Goal: Task Accomplishment & Management: Manage account settings

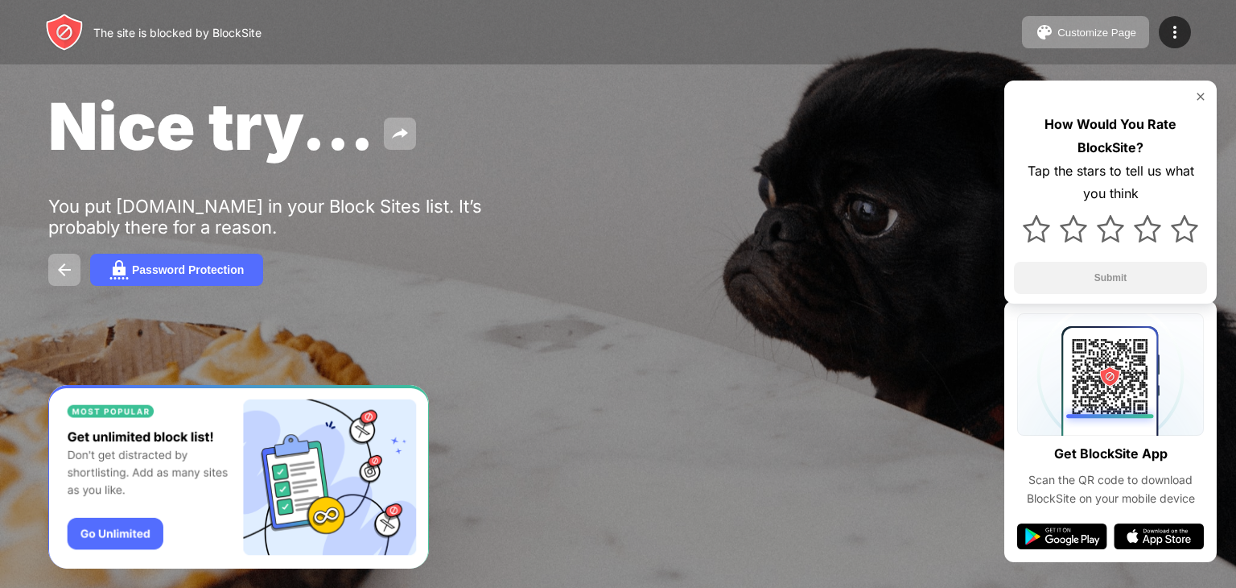
click at [274, 138] on span "Nice try..." at bounding box center [211, 126] width 326 height 78
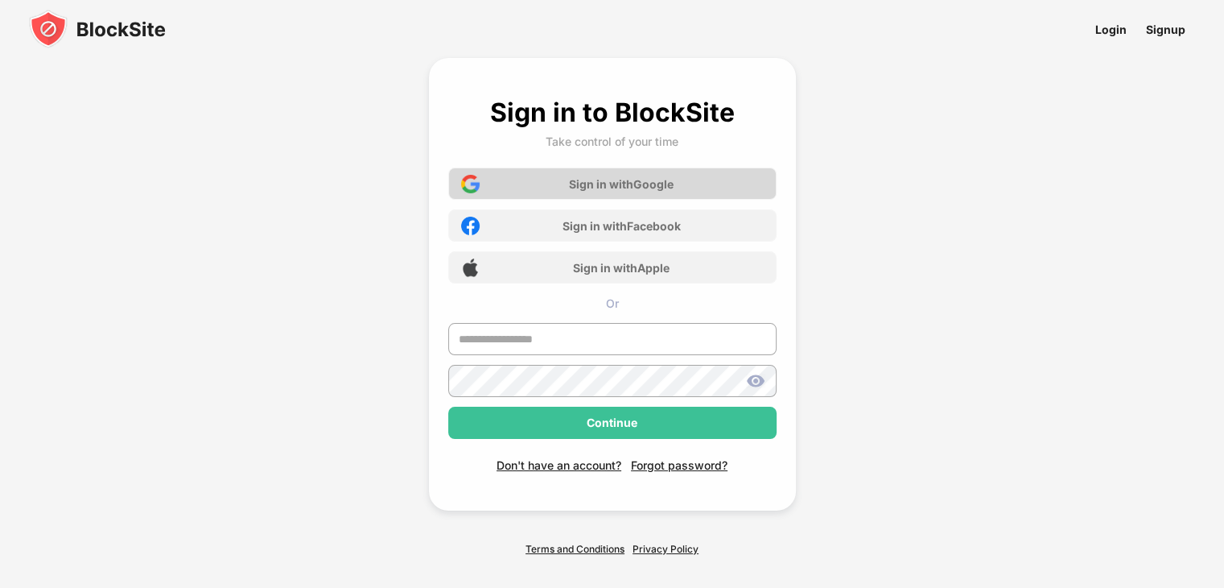
click at [737, 192] on div "Sign in with Google" at bounding box center [612, 183] width 328 height 32
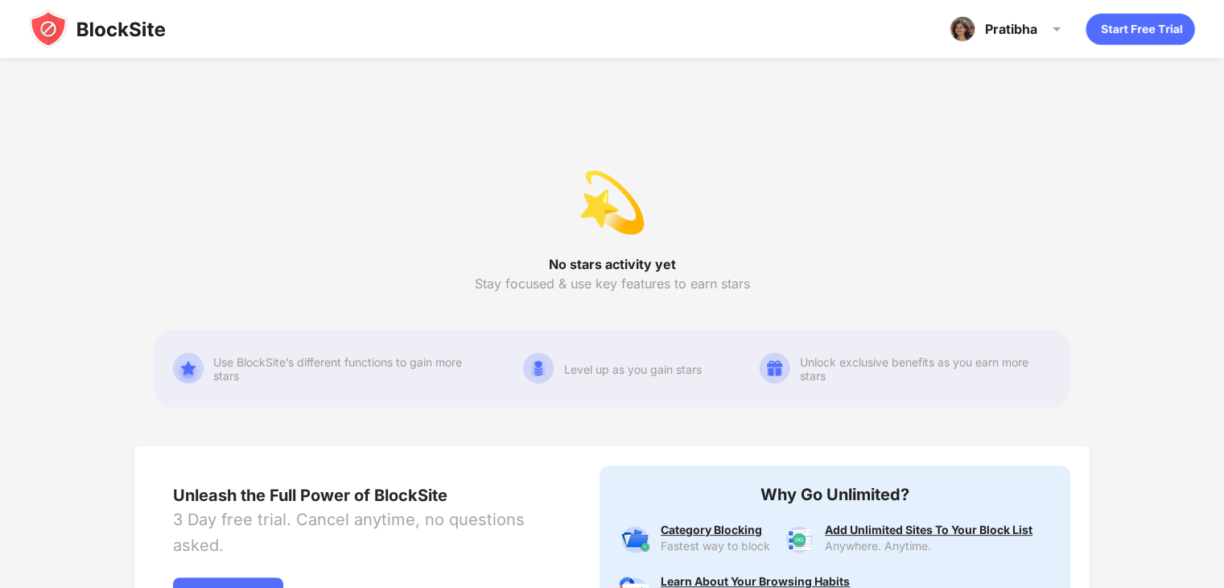
scroll to position [322, 0]
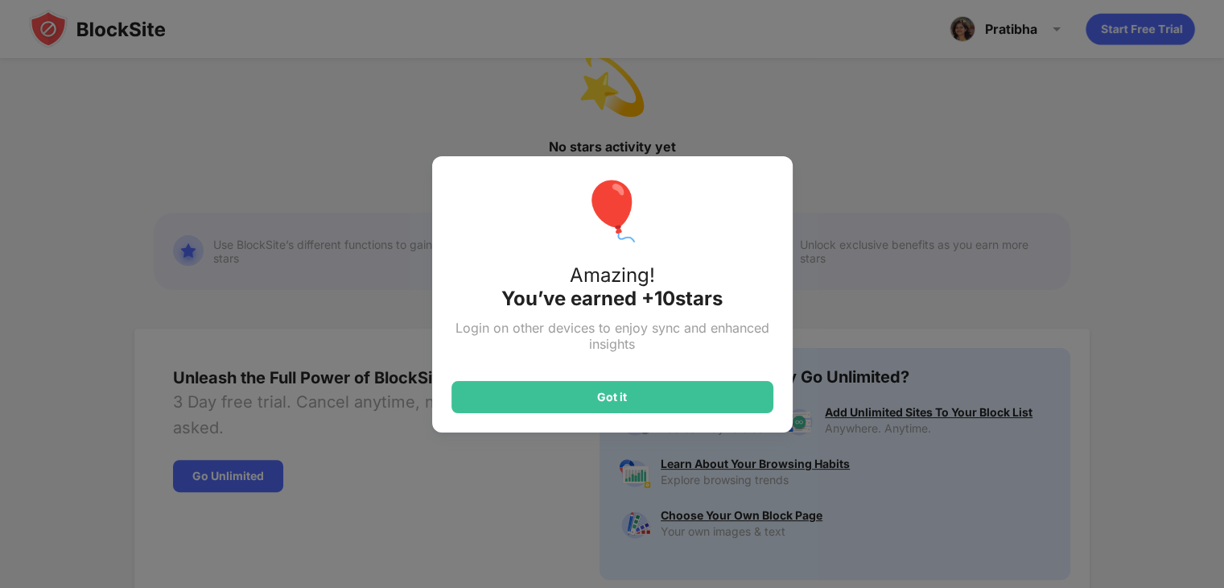
click at [912, 150] on div "🎈 Amazing! You’ve earned + 10 stars Login on other devices to enjoy sync and en…" at bounding box center [612, 294] width 1224 height 588
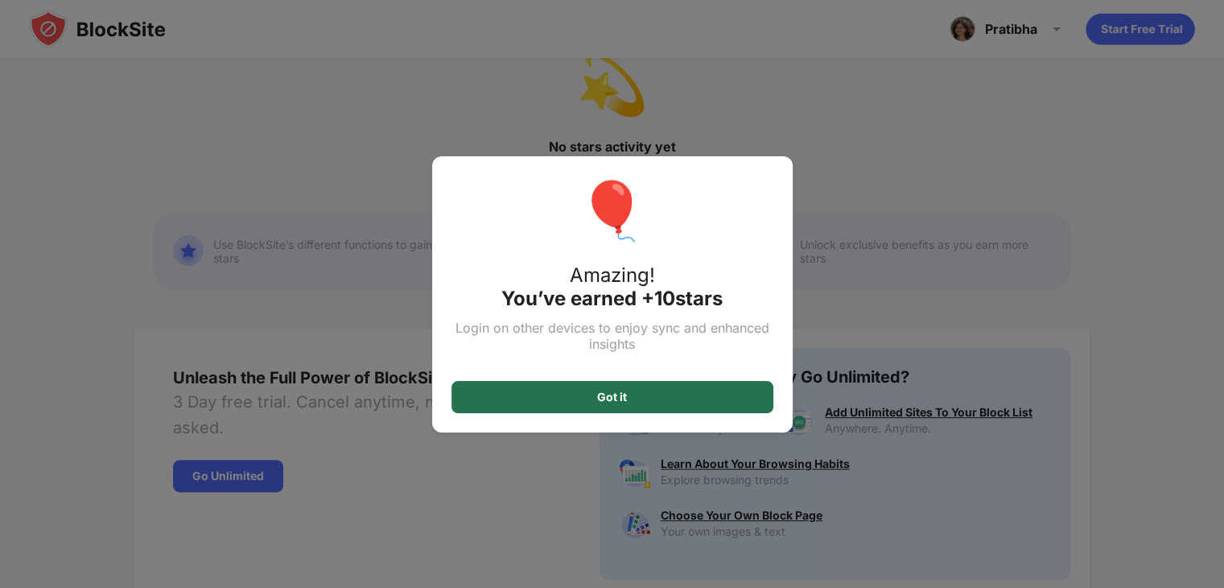
click at [755, 395] on div "Got it" at bounding box center [613, 397] width 322 height 32
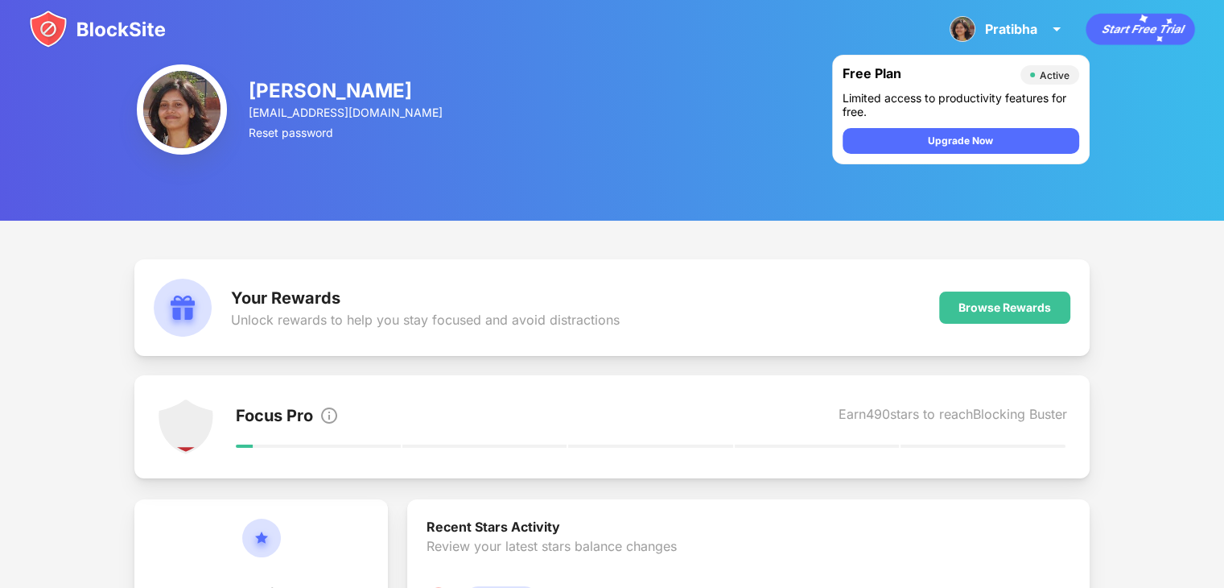
scroll to position [0, 0]
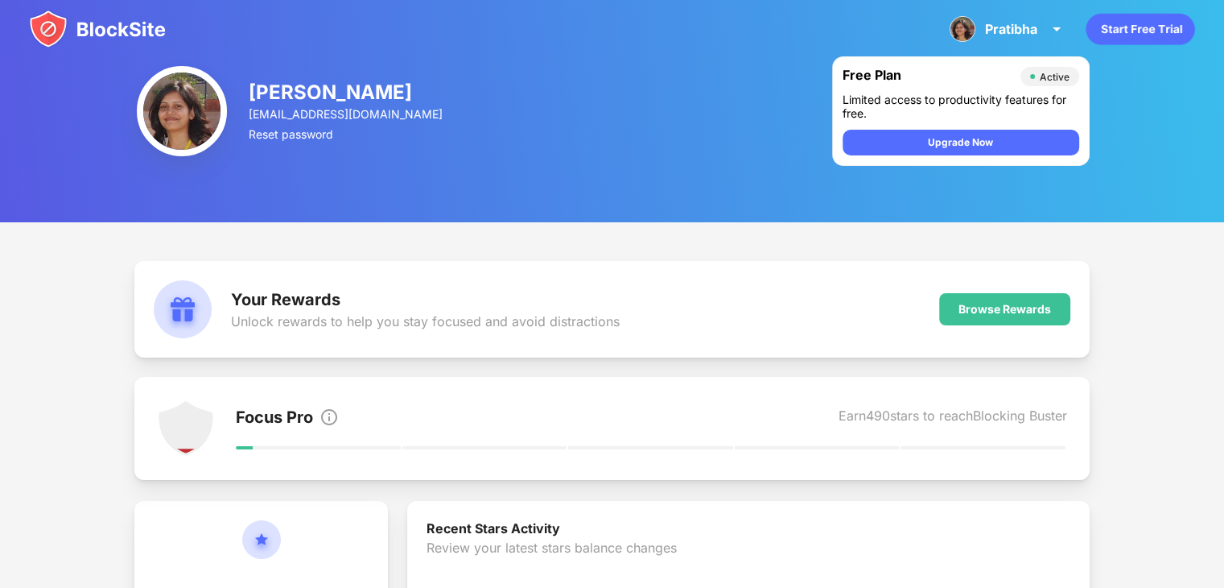
click at [1032, 78] on div at bounding box center [1032, 76] width 5 height 5
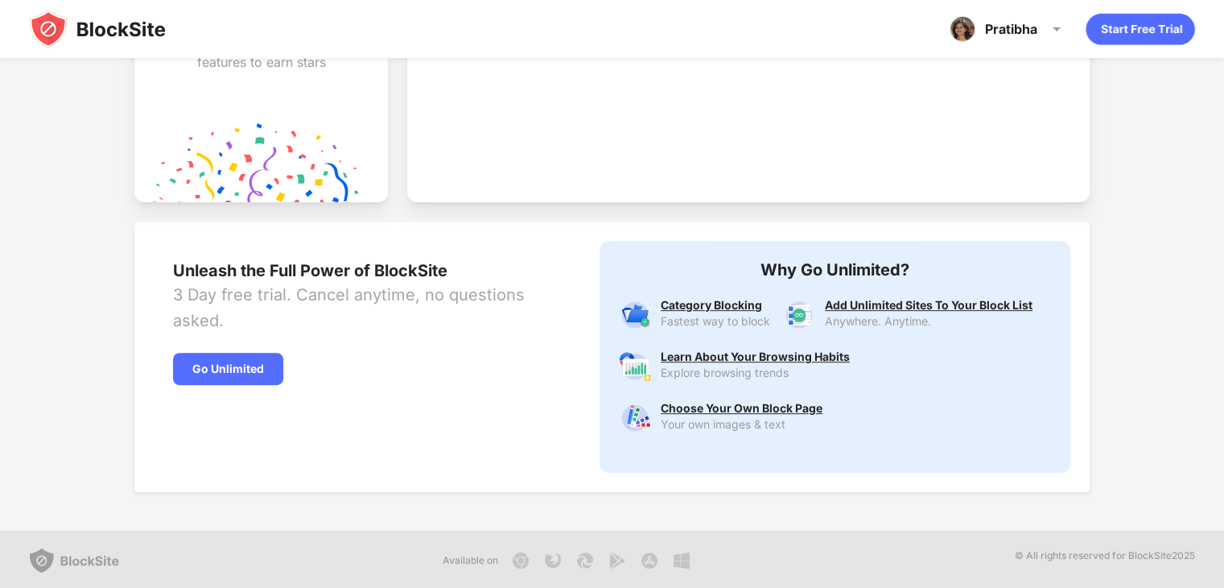
scroll to position [670, 0]
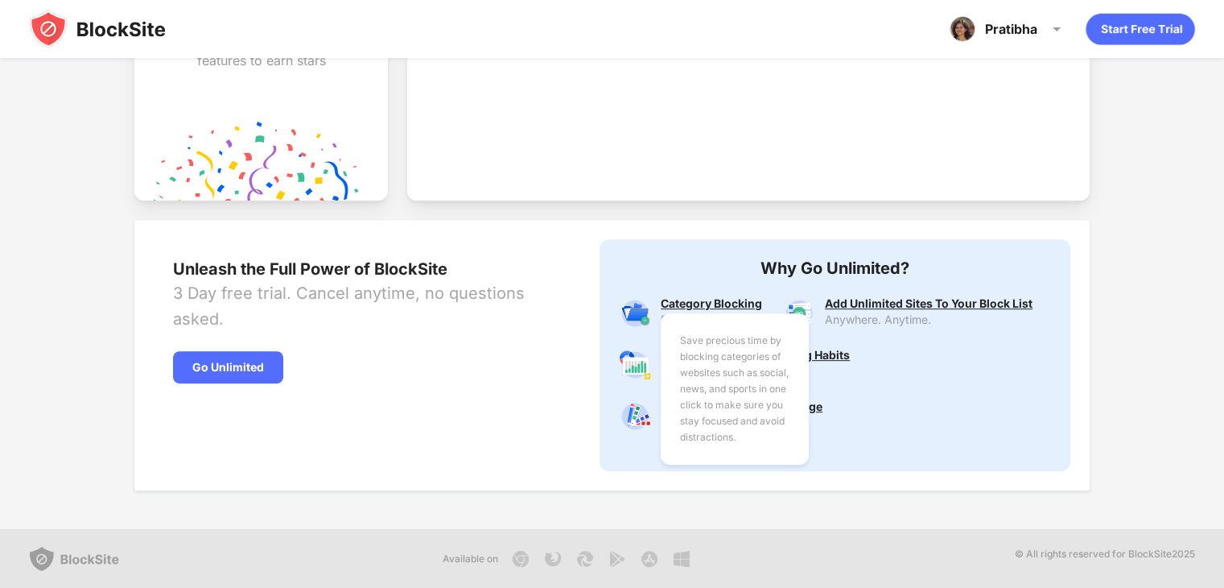
click at [720, 304] on div "Save precious time by blocking categories of websites such as social, news, and…" at bounding box center [715, 303] width 109 height 13
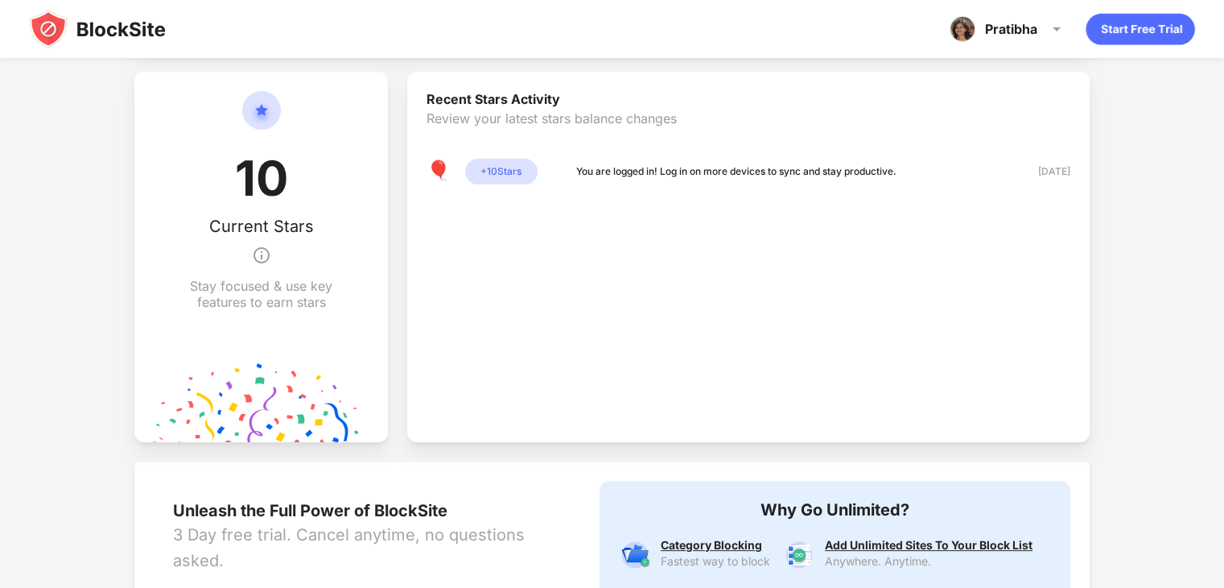
click at [237, 245] on div "10 Current Stars Stay focused & use key features to earn stars" at bounding box center [261, 200] width 176 height 219
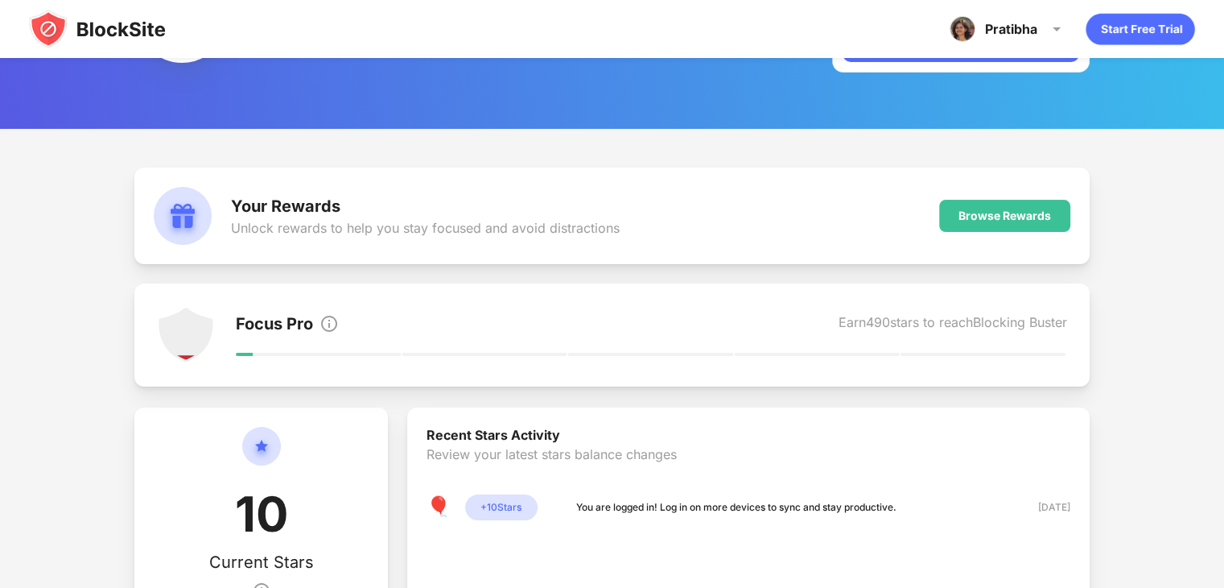
scroll to position [0, 0]
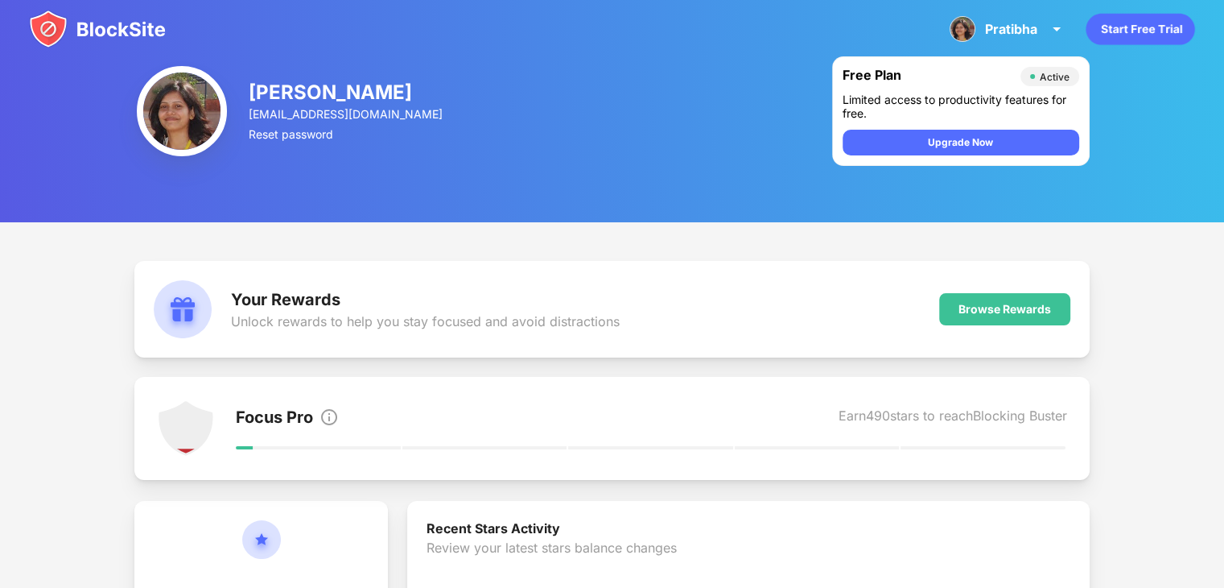
click at [299, 261] on div "Your Rewards Unlock rewards to help you stay focused and avoid distractions Bro…" at bounding box center [611, 309] width 955 height 97
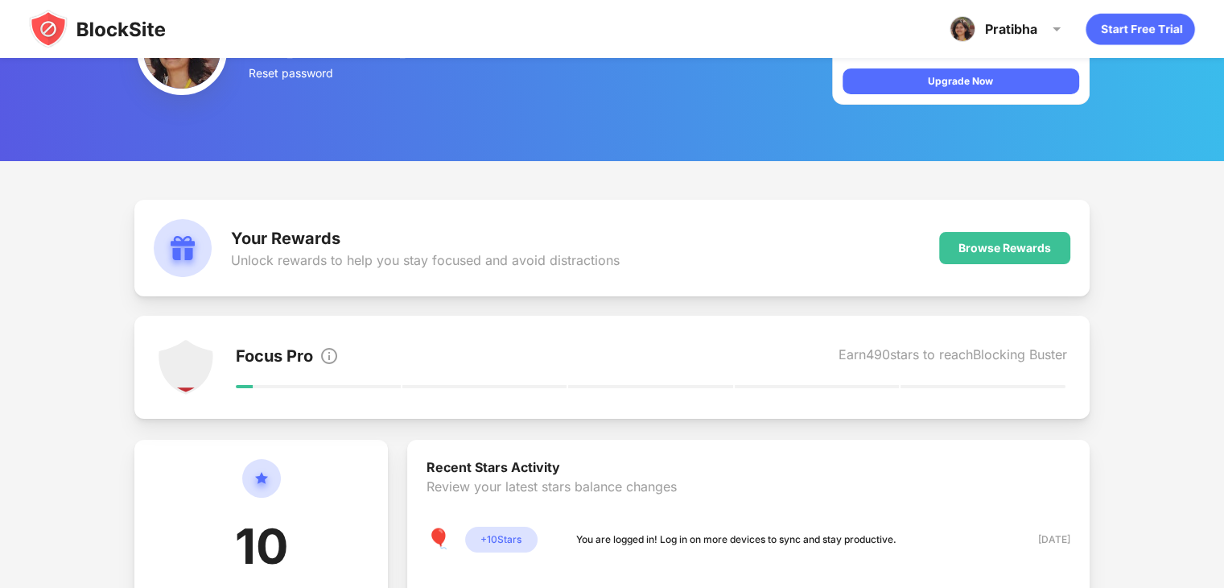
scroll to position [93, 0]
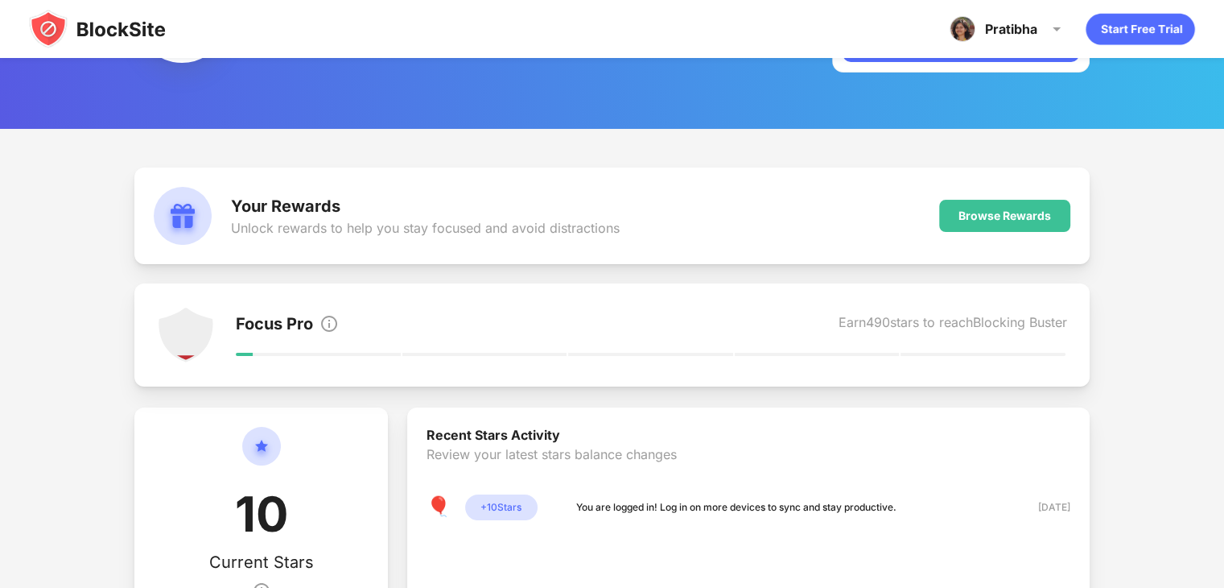
click at [971, 236] on div "Your Rewards Unlock rewards to help you stay focused and avoid distractions Bro…" at bounding box center [611, 215] width 955 height 97
click at [974, 221] on div "Browse Rewards" at bounding box center [1005, 215] width 93 height 13
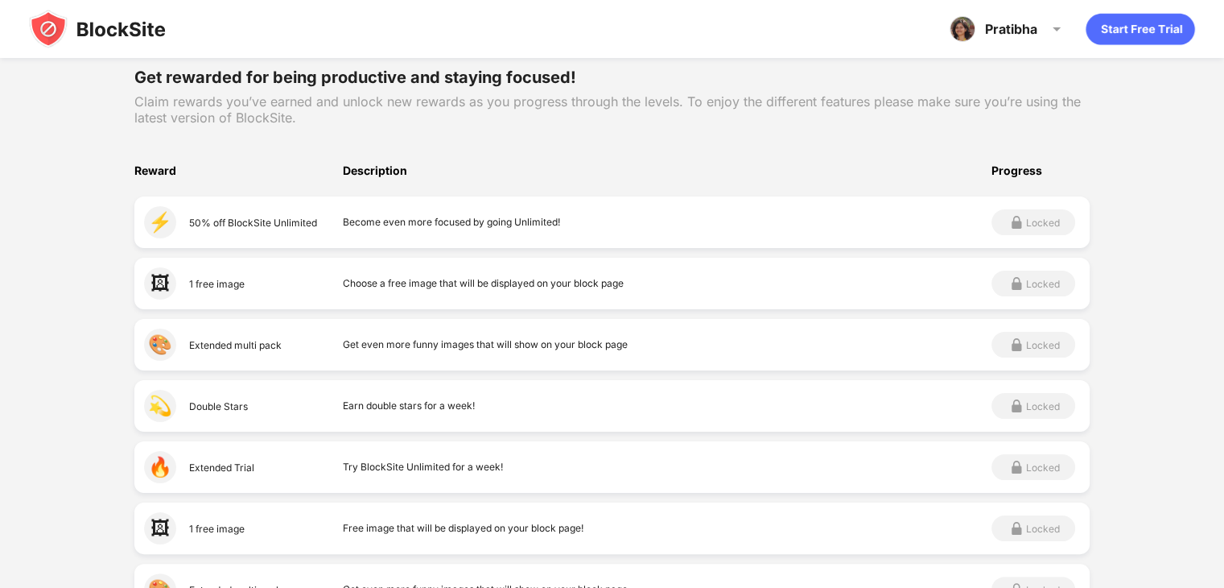
scroll to position [241, 0]
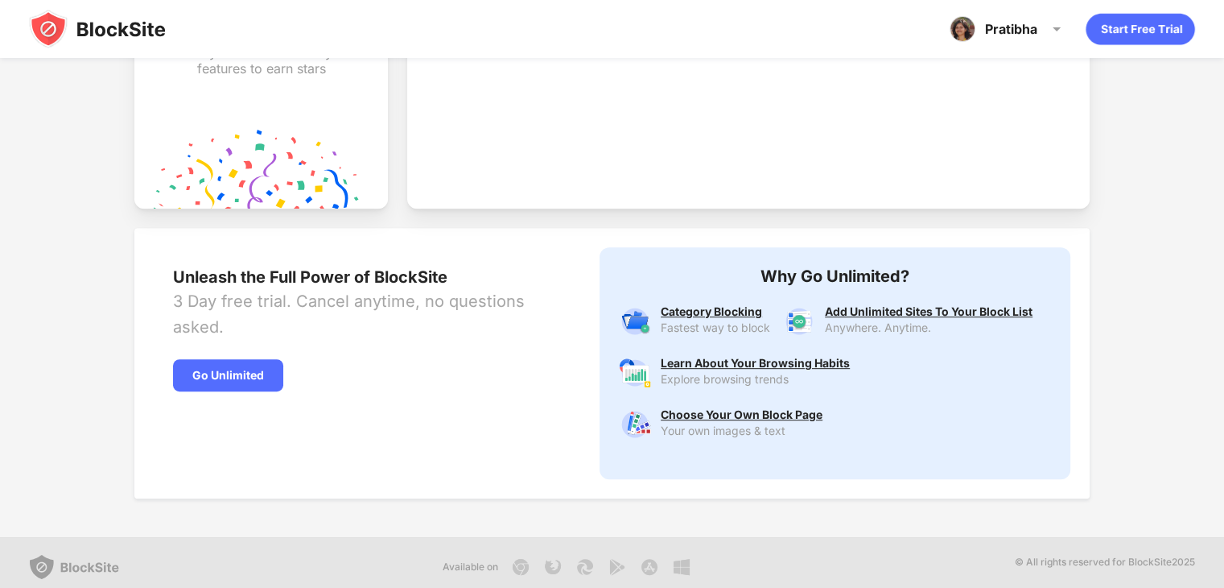
scroll to position [670, 0]
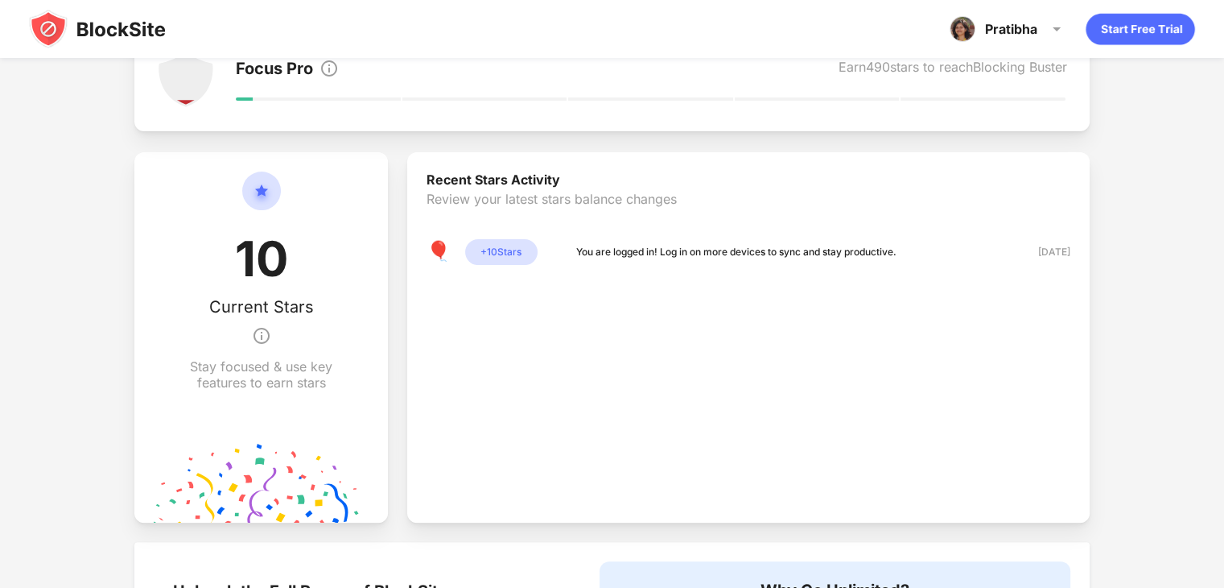
click at [287, 345] on div "10 Current Stars Stay focused & use key features to earn stars" at bounding box center [261, 280] width 176 height 219
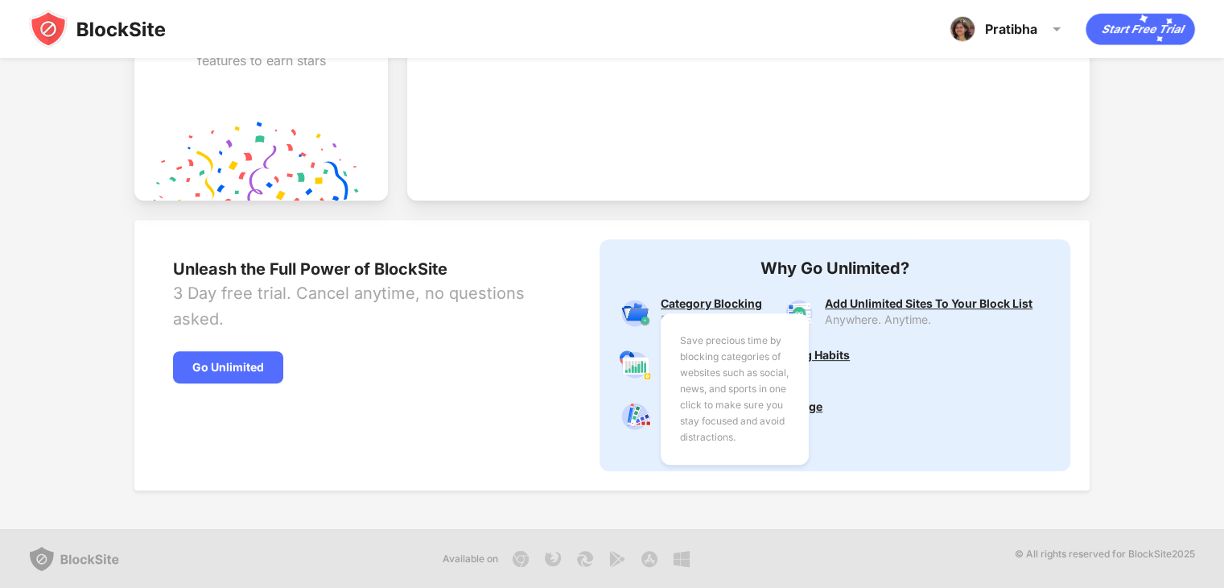
click at [715, 300] on div "Save precious time by blocking categories of websites such as social, news, and…" at bounding box center [715, 303] width 109 height 13
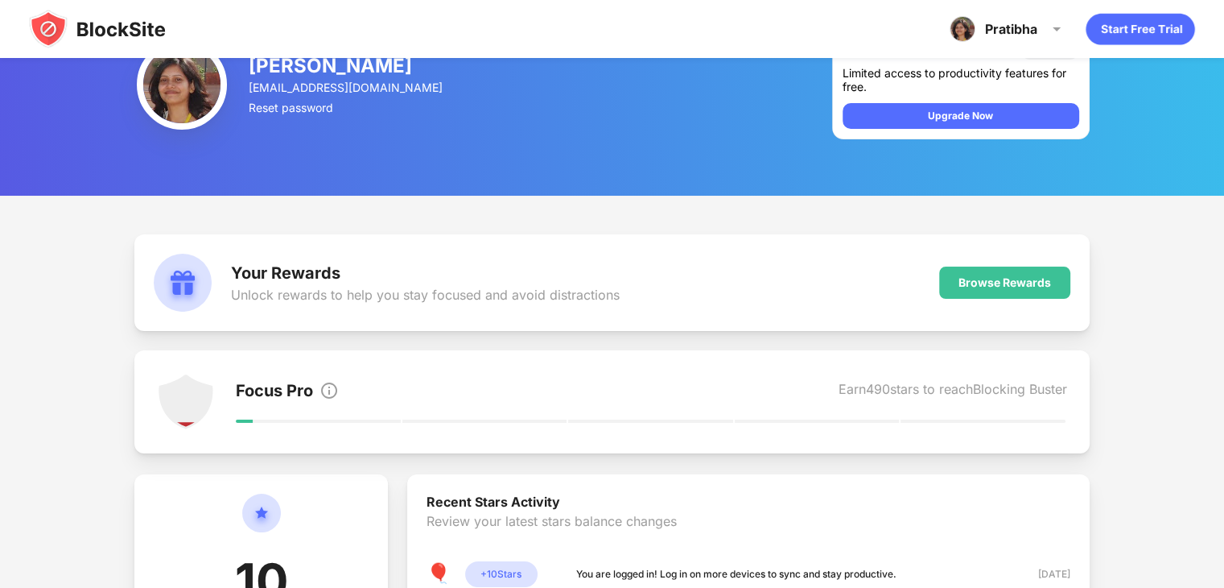
scroll to position [0, 0]
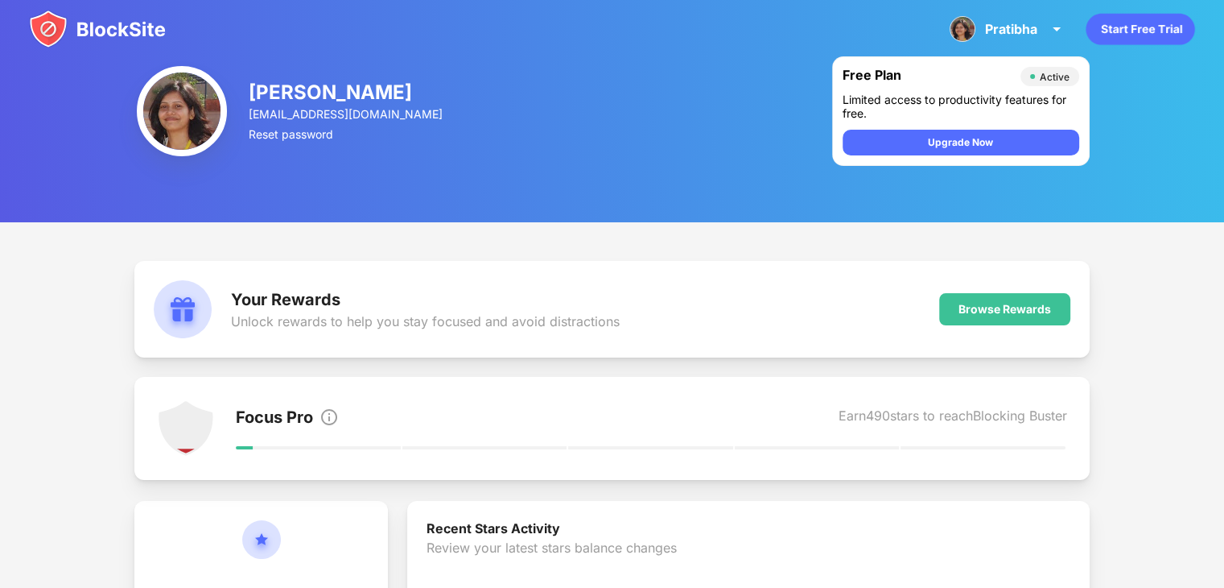
click at [711, 216] on div "Pratibha K Singh pratibha.vishen@gmail.com Reset password Free Plan Active Limi…" at bounding box center [612, 111] width 1224 height 222
click at [504, 104] on div "Pratibha K Singh pratibha.vishen@gmail.com Reset password Free Plan Active Limi…" at bounding box center [612, 111] width 1224 height 222
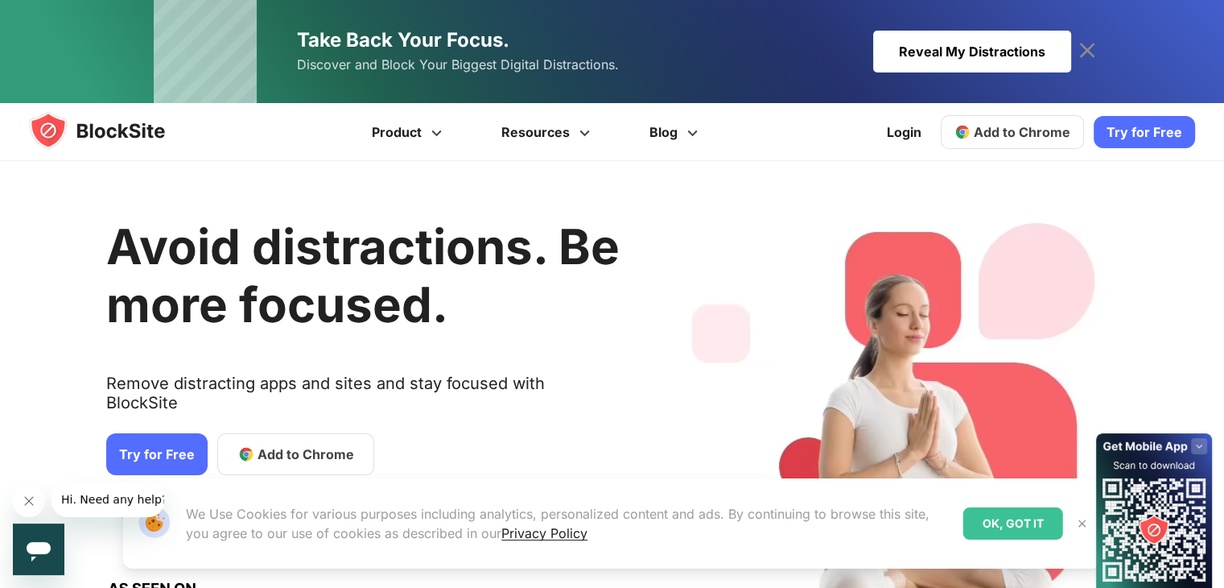
click at [1083, 46] on icon at bounding box center [1086, 50] width 15 height 15
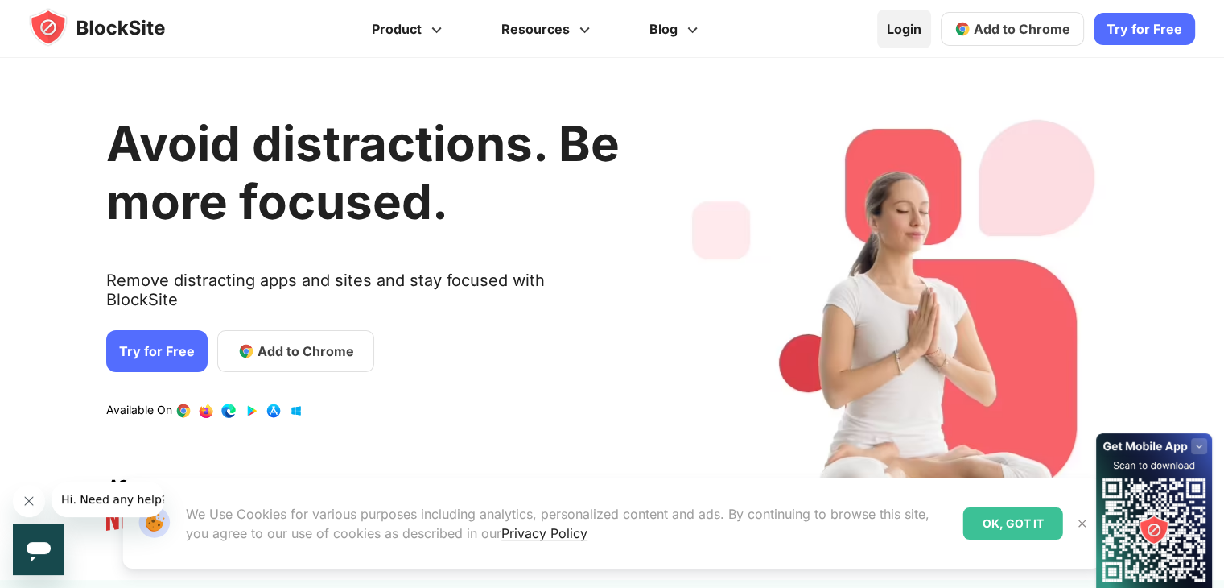
click at [908, 19] on link "Login" at bounding box center [904, 29] width 54 height 39
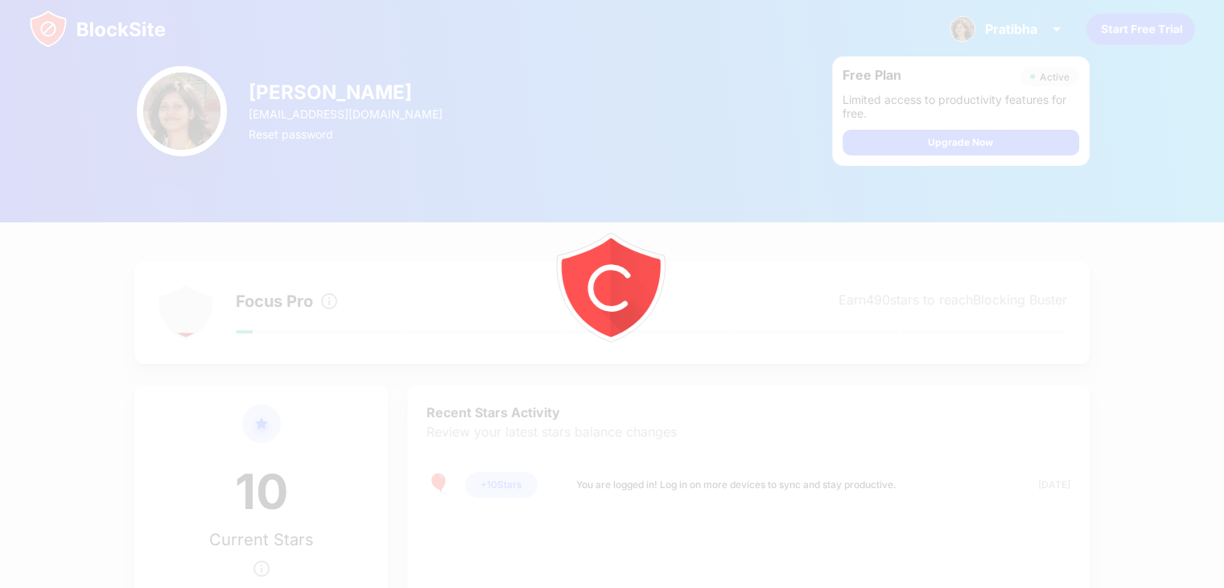
click at [408, 89] on div at bounding box center [612, 294] width 1224 height 588
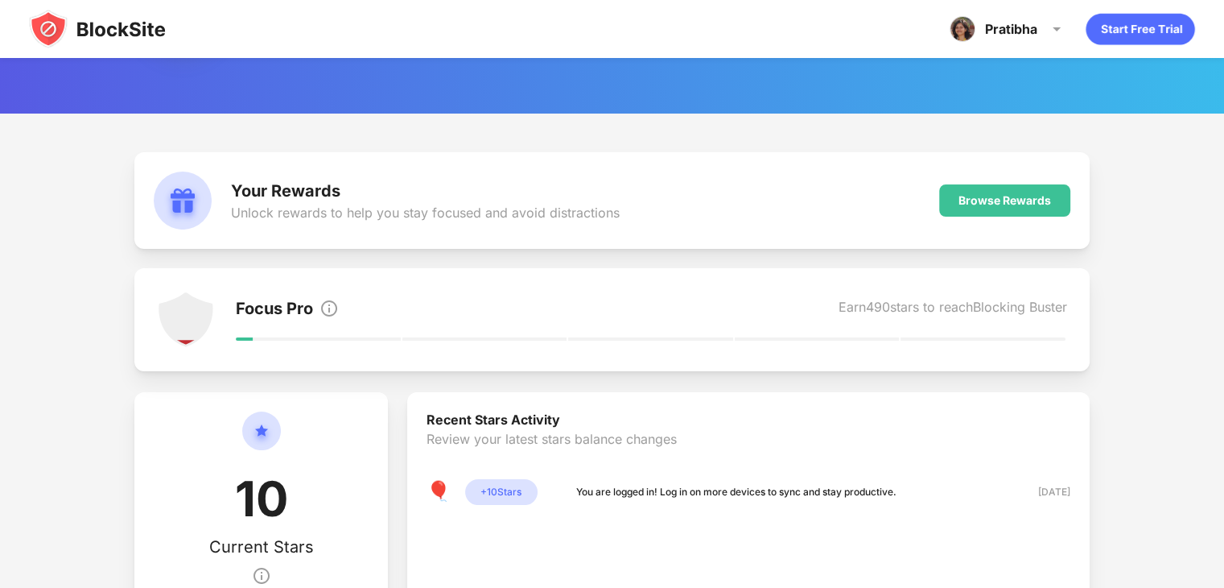
scroll to position [107, 0]
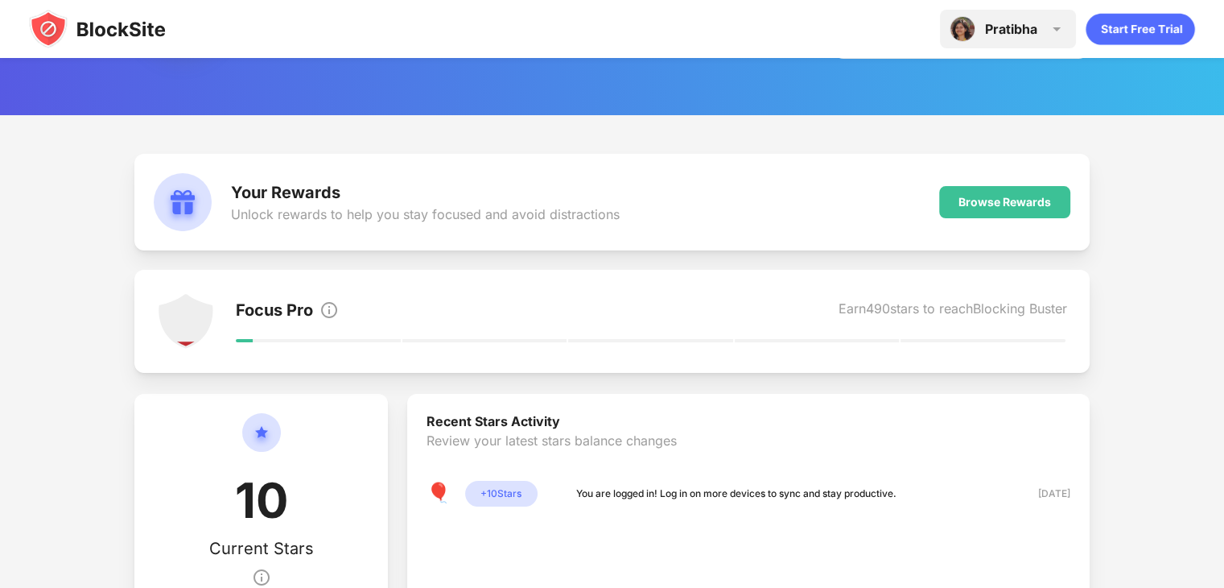
click at [1029, 26] on div "Pratibha" at bounding box center [1011, 29] width 52 height 16
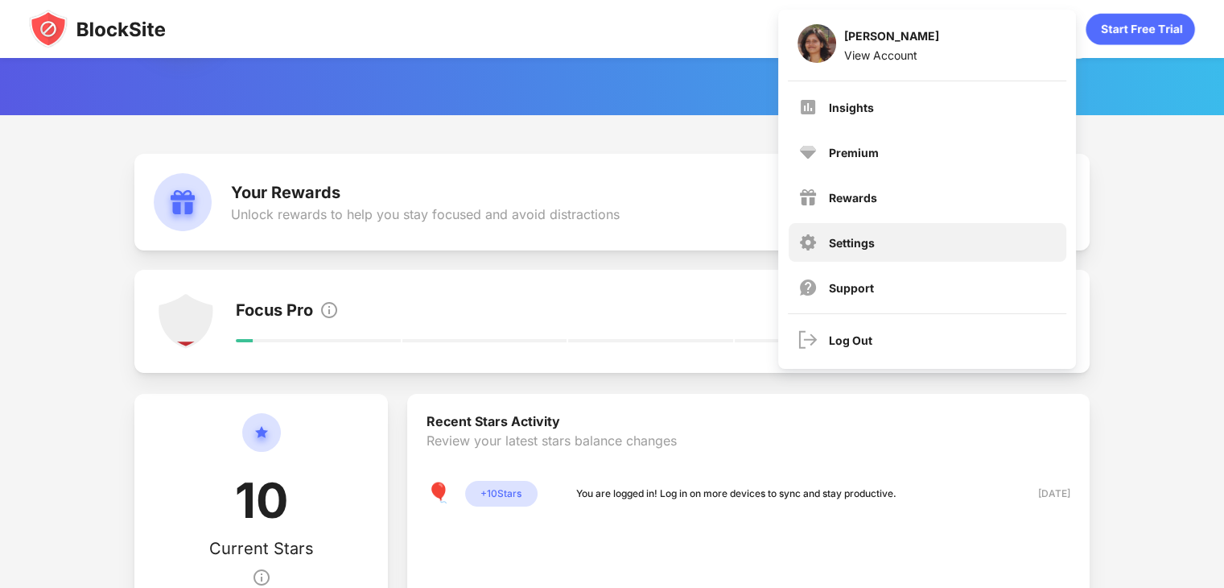
click at [911, 257] on div "Settings" at bounding box center [928, 242] width 278 height 39
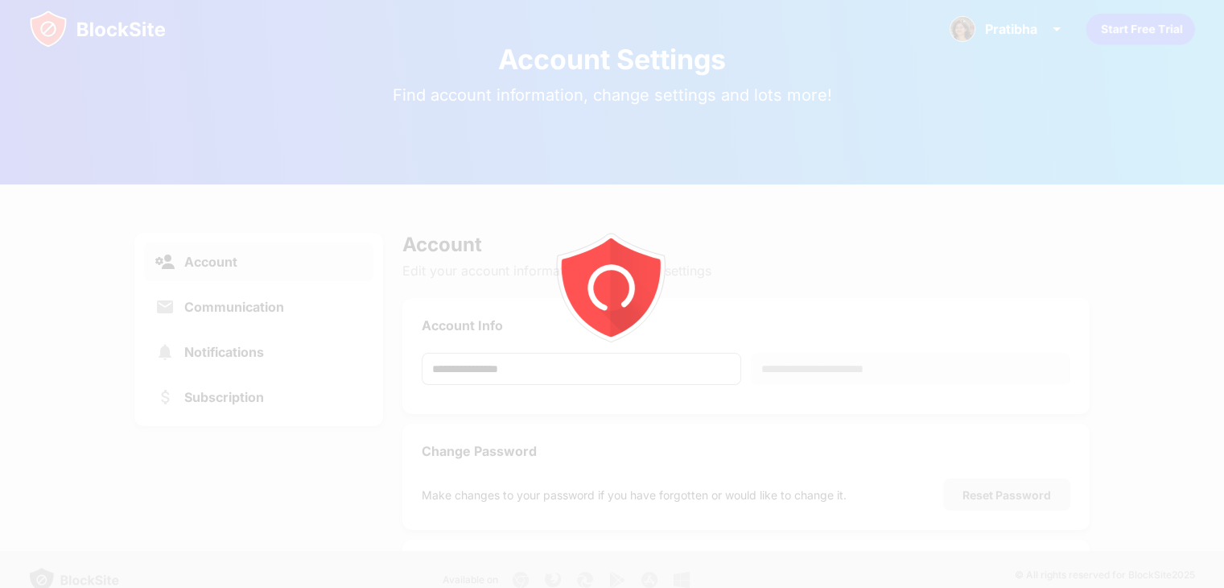
scroll to position [58, 0]
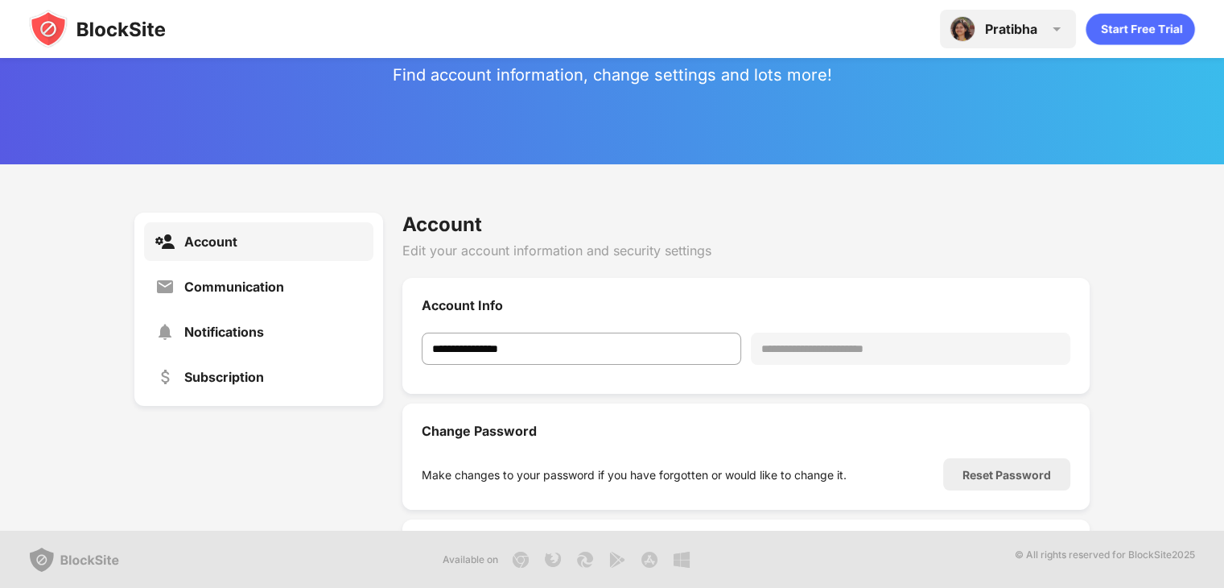
click at [1044, 19] on div "Pratibha Pratibha K Singh View Account Insights Premium Rewards Settings Suppor…" at bounding box center [1008, 29] width 136 height 39
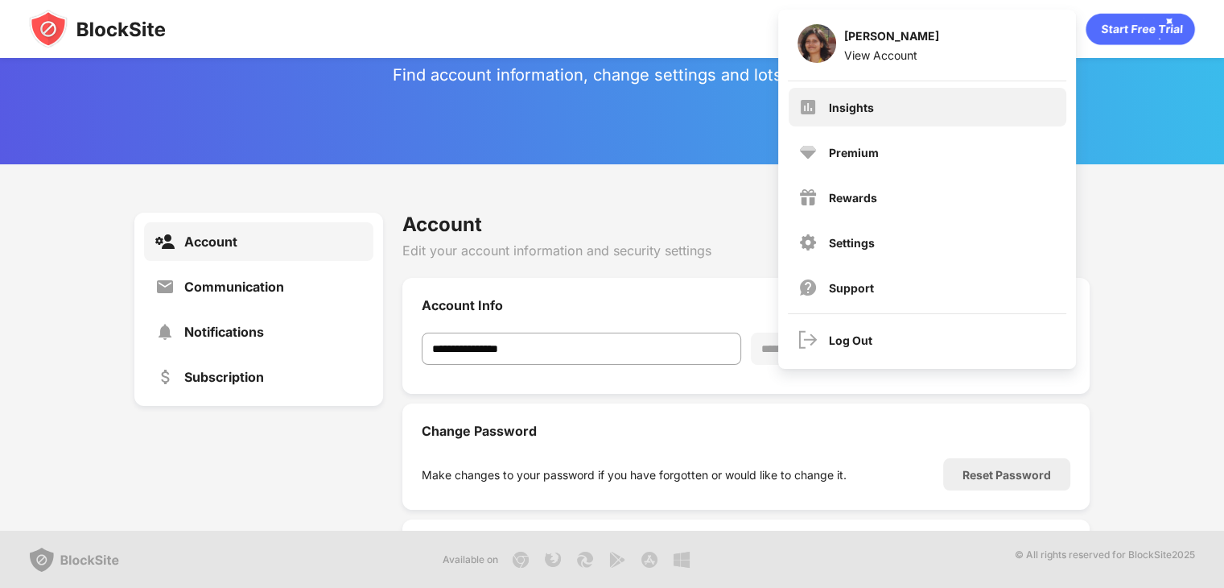
click at [870, 107] on div "Insights" at bounding box center [851, 108] width 45 height 14
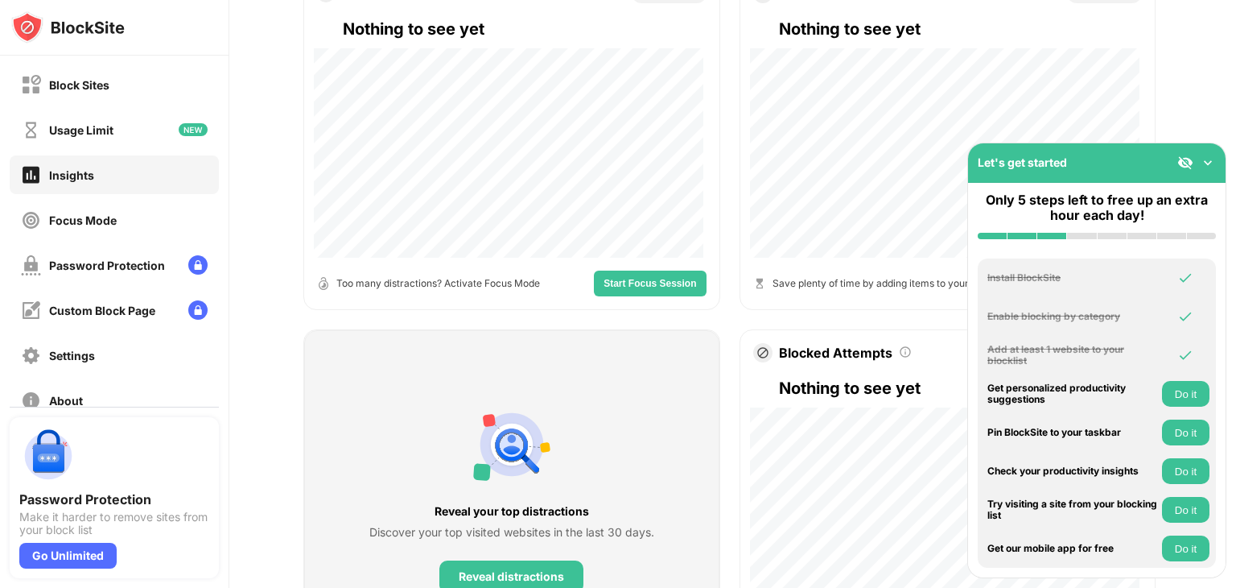
scroll to position [161, 0]
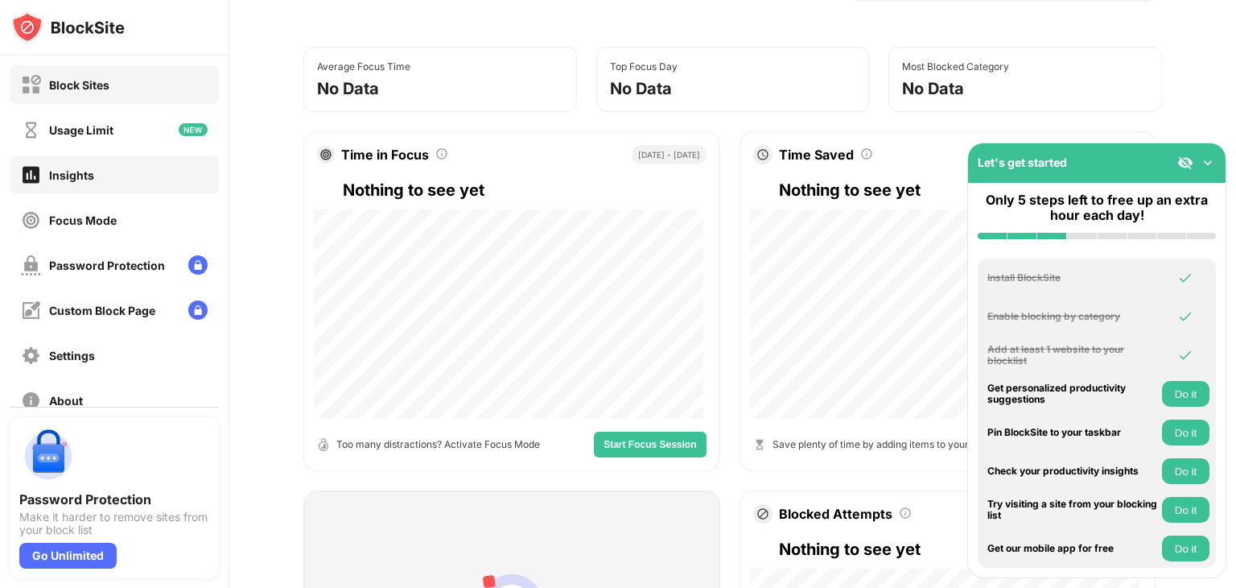
click at [144, 81] on div "Block Sites" at bounding box center [114, 84] width 209 height 39
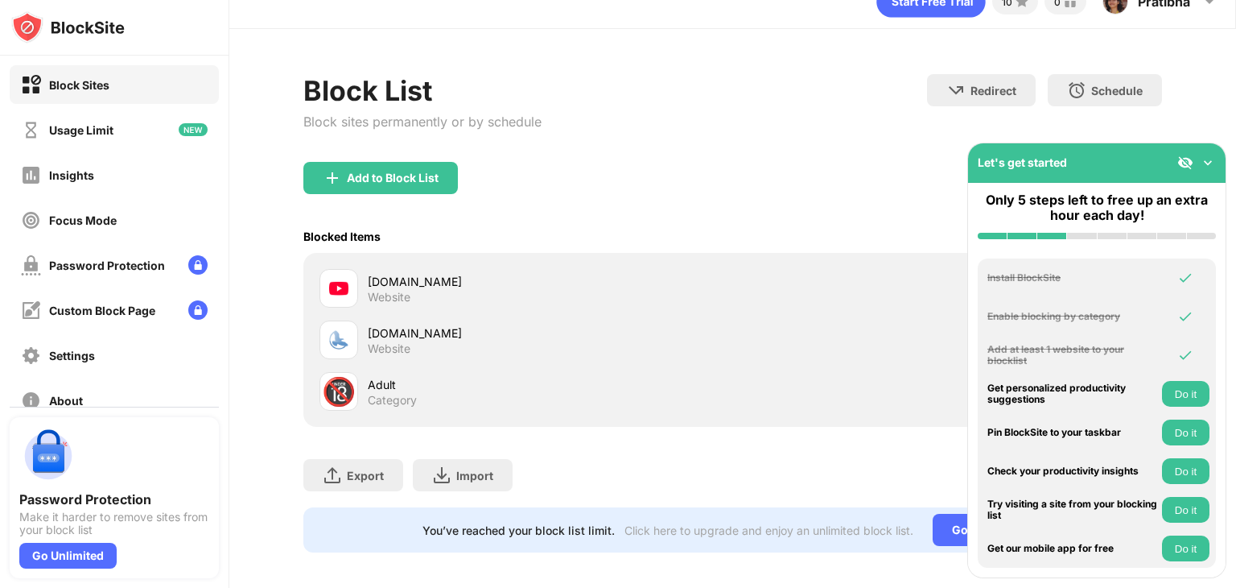
scroll to position [47, 0]
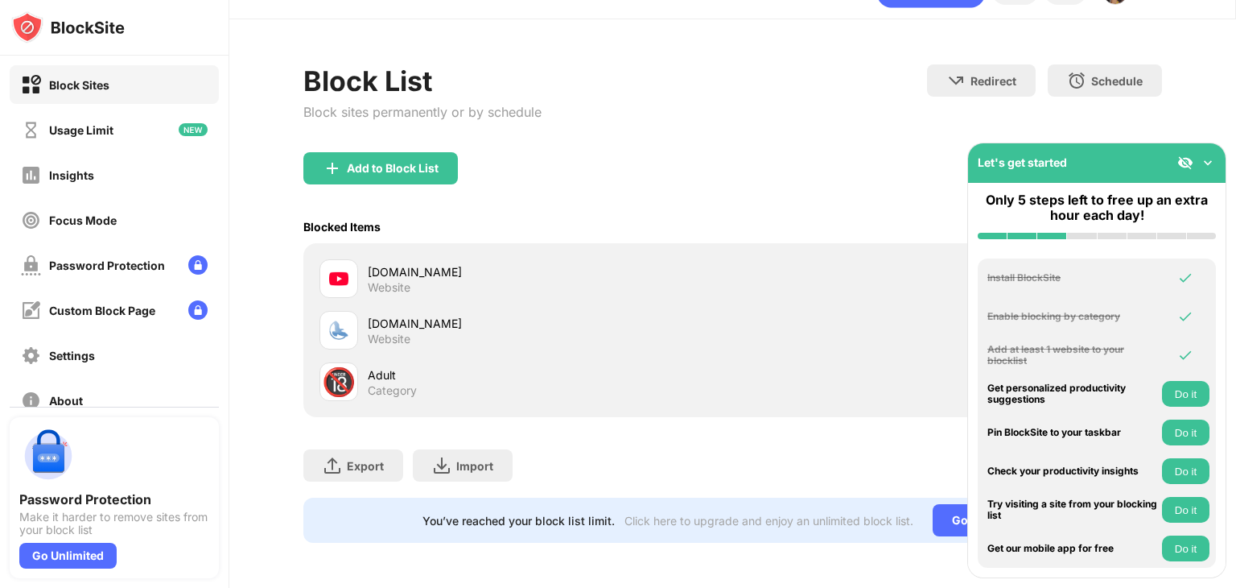
click at [1220, 126] on div "Block List Block sites permanently or by schedule Redirect Choose a site to be …" at bounding box center [732, 303] width 1007 height 568
click at [1211, 118] on div "Block List Block sites permanently or by schedule Redirect Choose a site to be …" at bounding box center [732, 303] width 1007 height 568
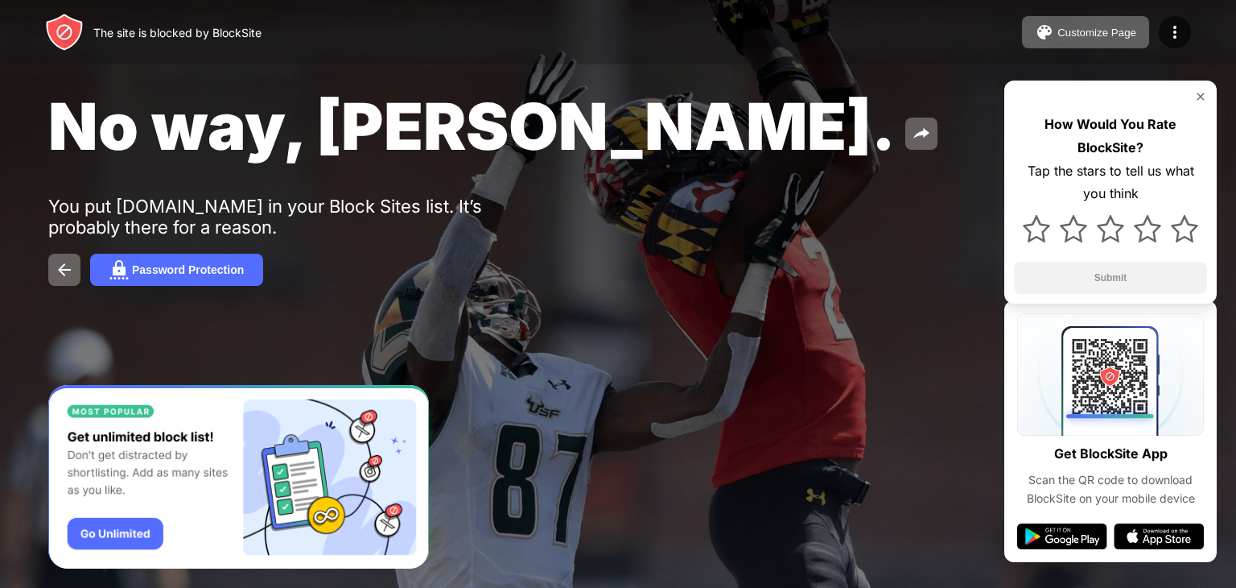
click at [686, 129] on div "No way, [PERSON_NAME]." at bounding box center [504, 126] width 912 height 78
